Goal: Transaction & Acquisition: Purchase product/service

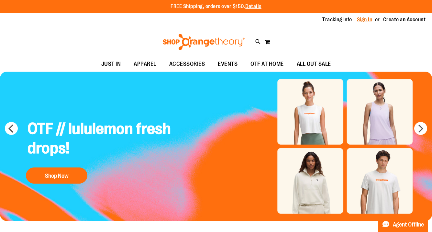
click at [365, 18] on link "Sign In" at bounding box center [365, 19] width 16 height 7
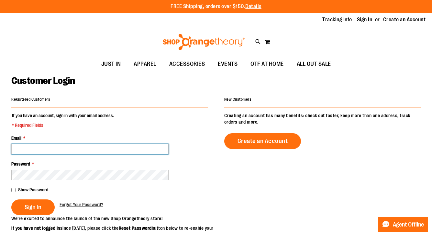
click at [82, 151] on input "Email *" at bounding box center [89, 149] width 157 height 10
type input "**********"
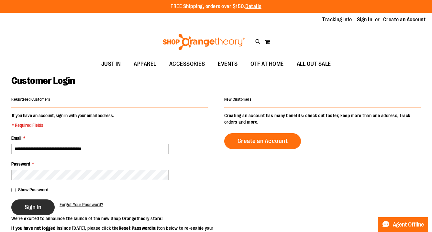
click at [33, 210] on span "Sign In" at bounding box center [33, 207] width 17 height 7
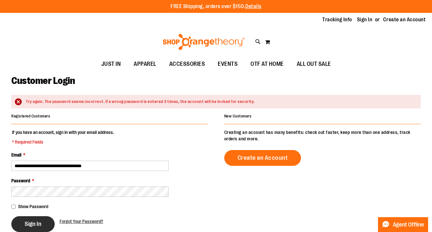
click at [36, 223] on span "Sign In" at bounding box center [33, 224] width 17 height 7
click at [36, 223] on div "Sign In" at bounding box center [35, 225] width 48 height 16
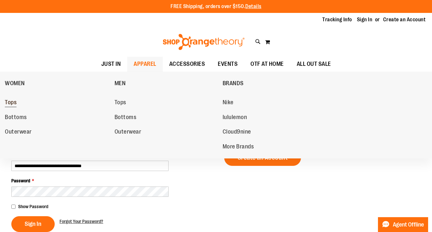
click at [12, 102] on span "Tops" at bounding box center [11, 103] width 12 height 8
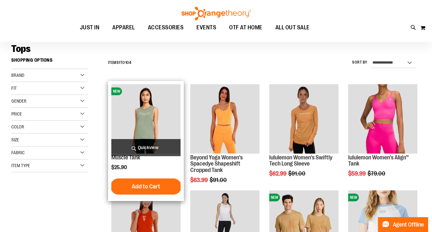
scroll to position [49, 0]
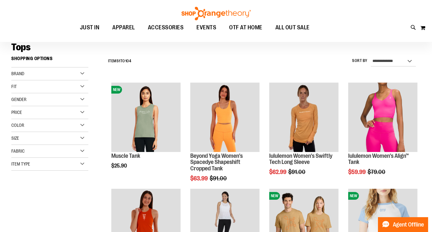
click at [82, 86] on div "Fit" at bounding box center [49, 87] width 77 height 13
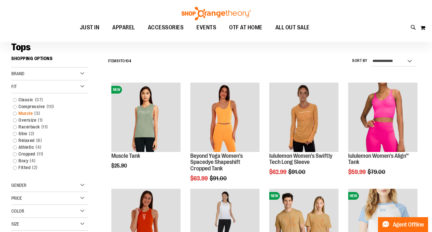
click at [15, 113] on link "Muscle 3 items" at bounding box center [47, 113] width 74 height 7
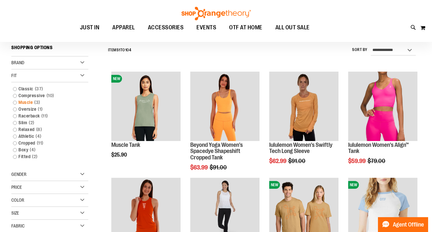
scroll to position [60, 0]
click at [15, 103] on link "Muscle 3 items" at bounding box center [47, 102] width 74 height 7
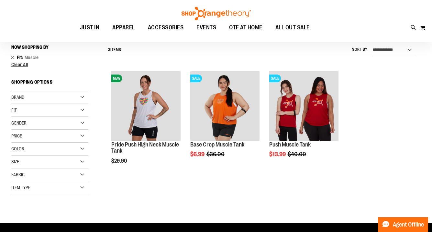
click at [13, 57] on link "Remove This Item" at bounding box center [13, 57] width 4 height 6
click at [18, 66] on span "Clear All" at bounding box center [19, 64] width 17 height 5
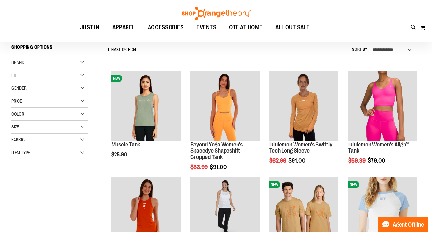
click at [83, 113] on div "Color" at bounding box center [49, 114] width 77 height 13
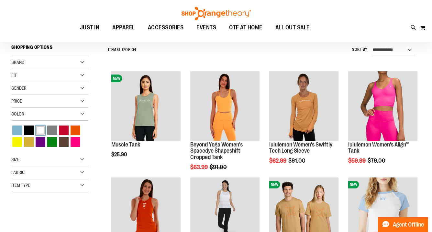
click at [39, 132] on div "White" at bounding box center [41, 131] width 10 height 10
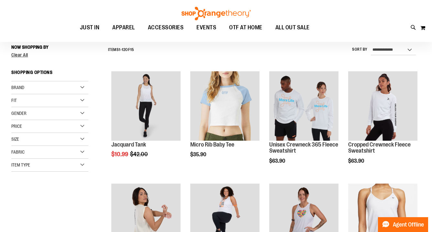
click at [39, 132] on div "Price" at bounding box center [49, 126] width 77 height 13
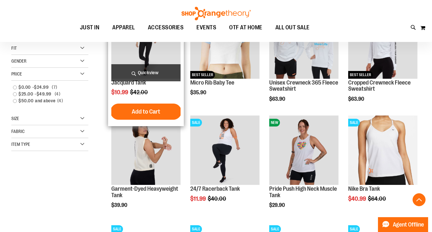
scroll to position [123, 0]
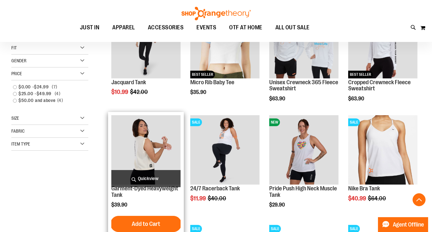
click at [142, 182] on span "Quickview" at bounding box center [145, 178] width 69 height 17
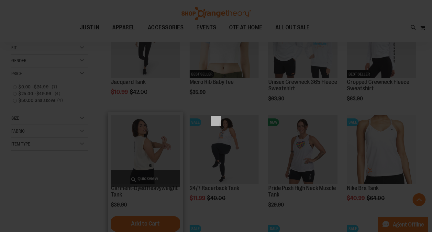
scroll to position [0, 0]
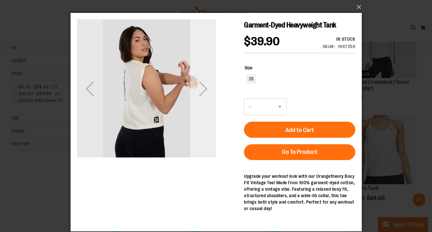
click at [206, 86] on div "Next" at bounding box center [203, 89] width 26 height 26
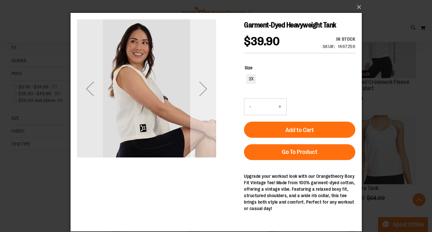
click at [206, 86] on div "Next" at bounding box center [203, 89] width 26 height 26
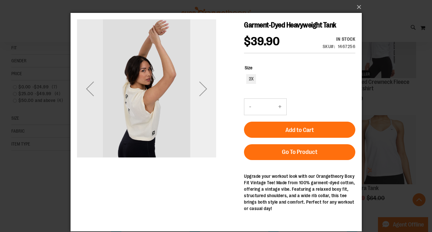
click at [206, 86] on div "Next" at bounding box center [203, 89] width 26 height 26
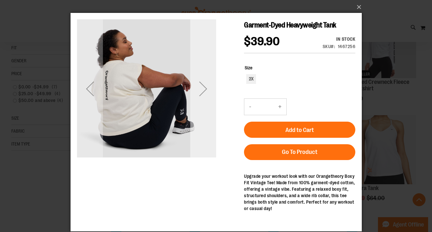
click at [206, 86] on div "Next" at bounding box center [203, 89] width 26 height 26
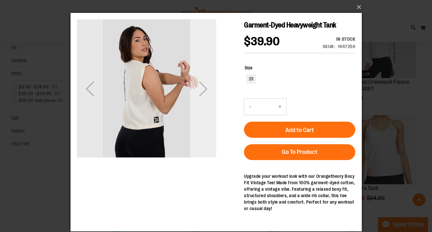
click at [206, 86] on div "Next" at bounding box center [203, 89] width 26 height 26
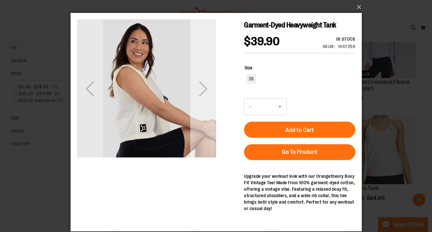
click at [206, 86] on div "Next" at bounding box center [203, 89] width 26 height 26
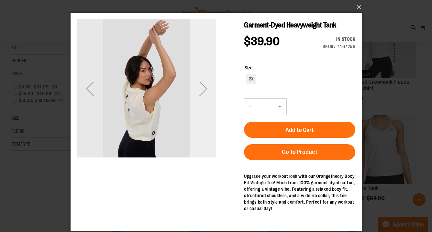
click at [206, 86] on div "Next" at bounding box center [203, 89] width 26 height 26
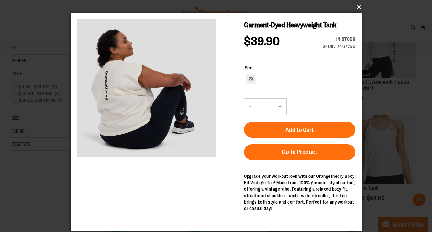
click at [357, 5] on button "×" at bounding box center [217, 7] width 291 height 14
